Goal: Find specific page/section: Find specific page/section

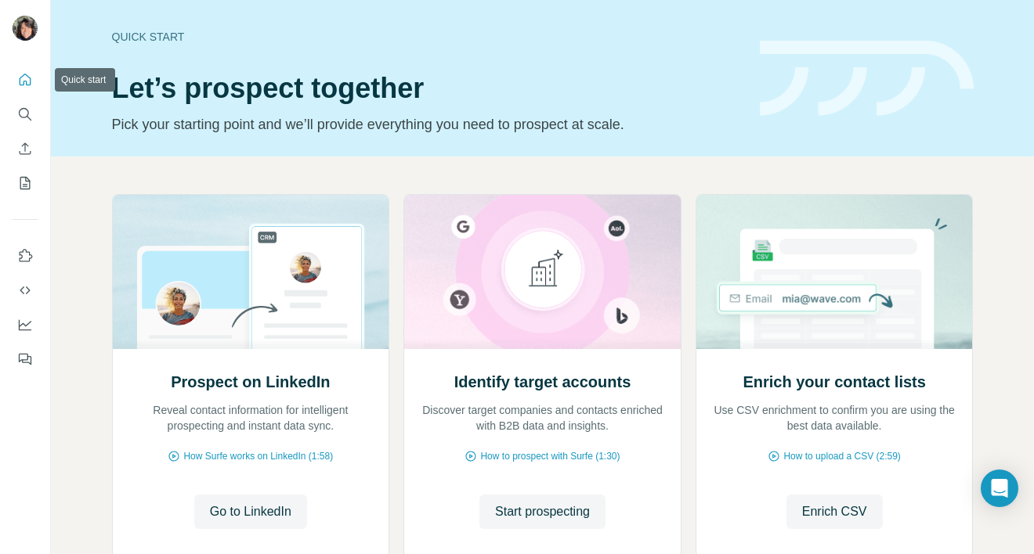
click at [30, 74] on icon "Quick start" at bounding box center [25, 80] width 16 height 16
click at [23, 121] on icon "Search" at bounding box center [25, 114] width 16 height 16
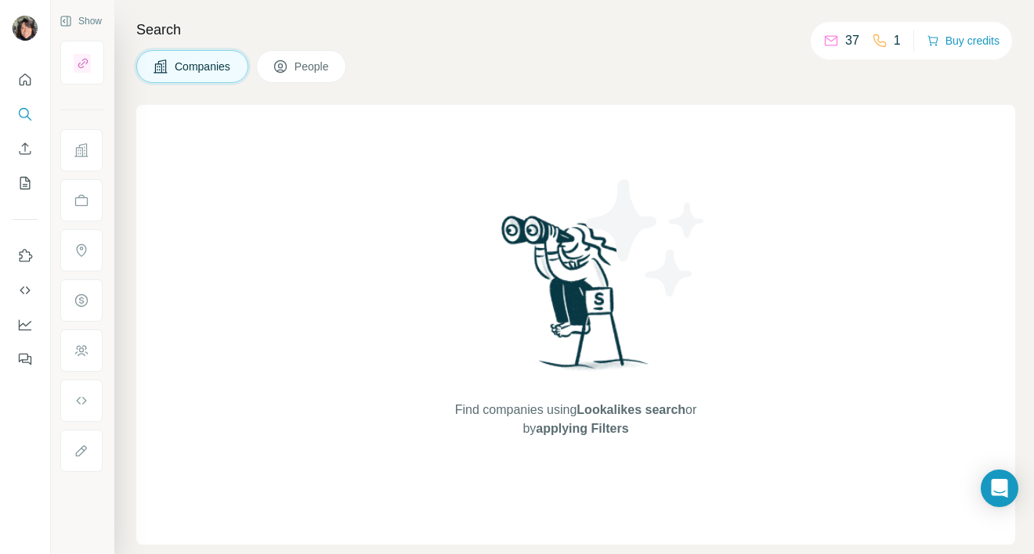
click at [463, 70] on div "Companies People" at bounding box center [575, 66] width 879 height 33
click at [283, 74] on icon at bounding box center [280, 67] width 16 height 16
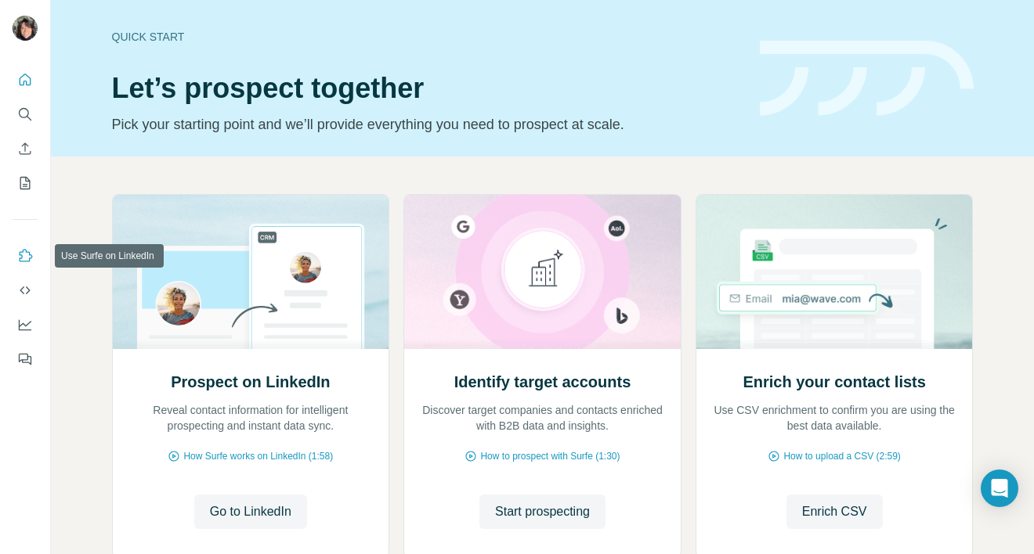
click at [28, 257] on icon "Use Surfe on LinkedIn" at bounding box center [25, 256] width 16 height 16
